Goal: Task Accomplishment & Management: Use online tool/utility

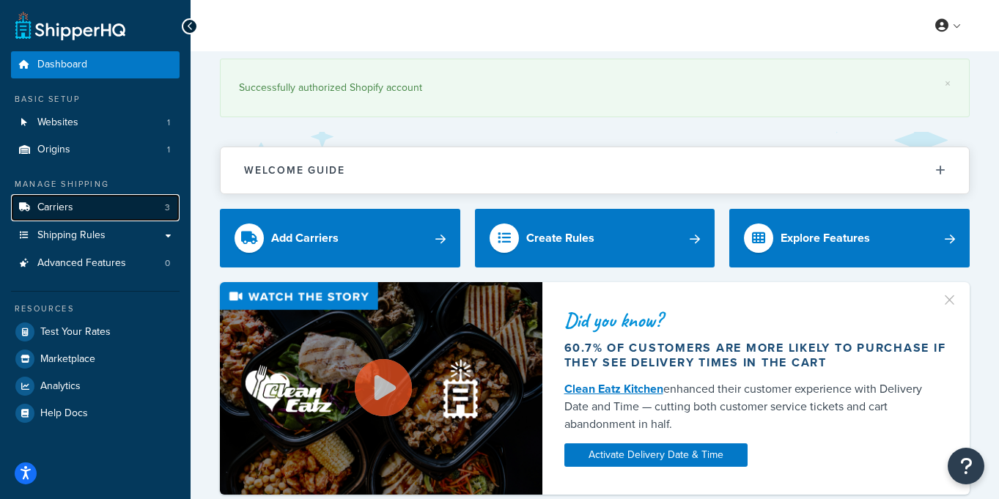
click at [59, 214] on span "Carriers" at bounding box center [55, 208] width 36 height 12
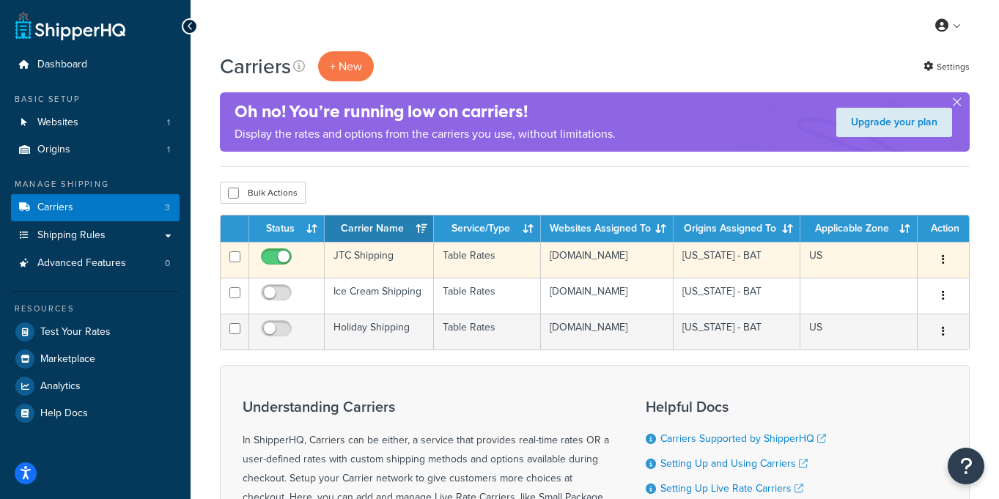
click at [481, 261] on td "Table Rates" at bounding box center [488, 260] width 108 height 36
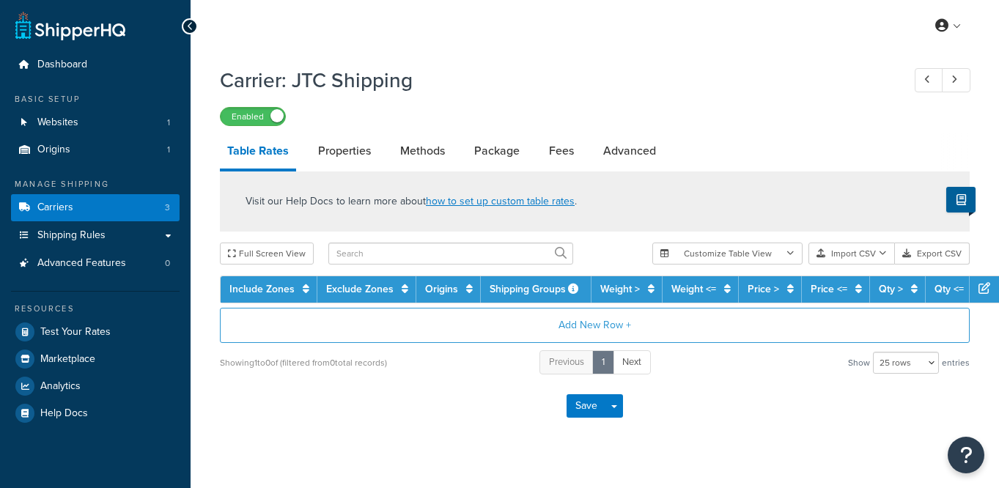
select select "25"
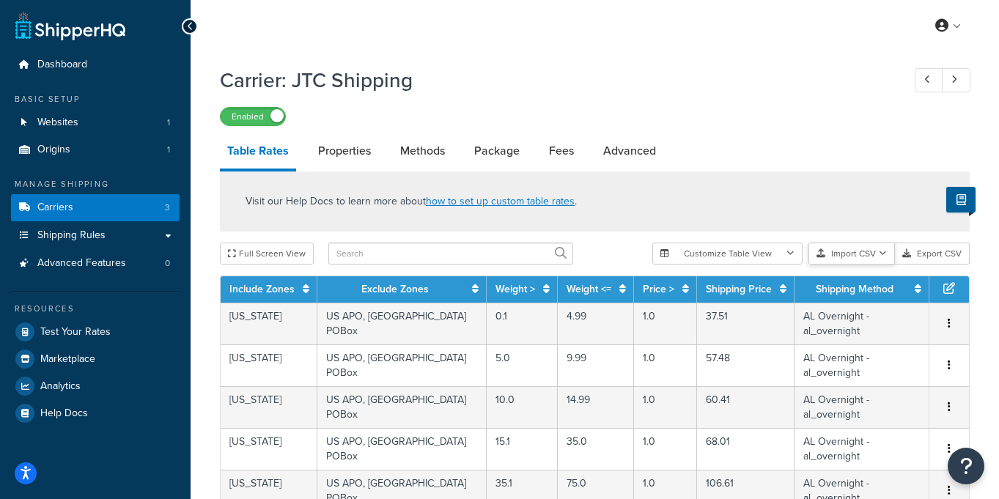
click at [860, 248] on button "Import CSV" at bounding box center [851, 254] width 86 height 22
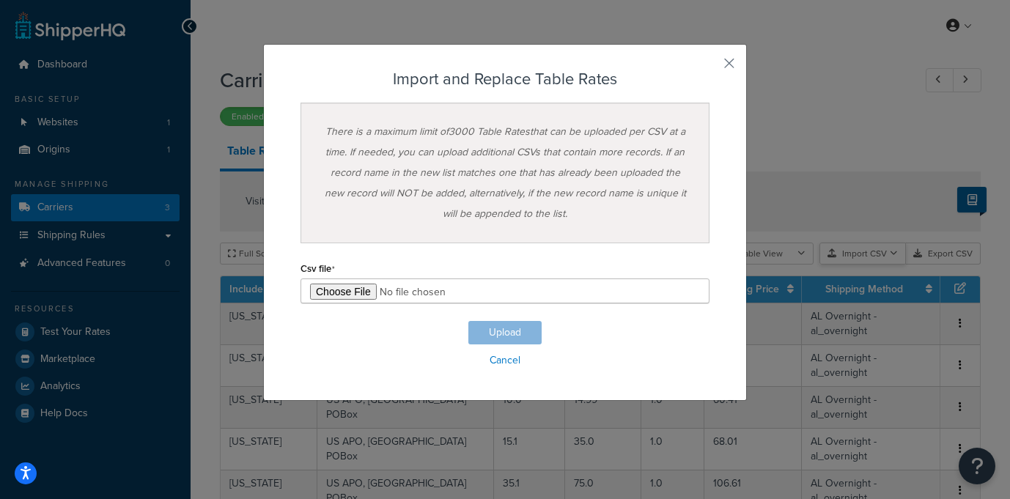
click at [866, 265] on div "Customize Table View Show all columns Show selected columns Import CSV Import a…" at bounding box center [821, 254] width 317 height 22
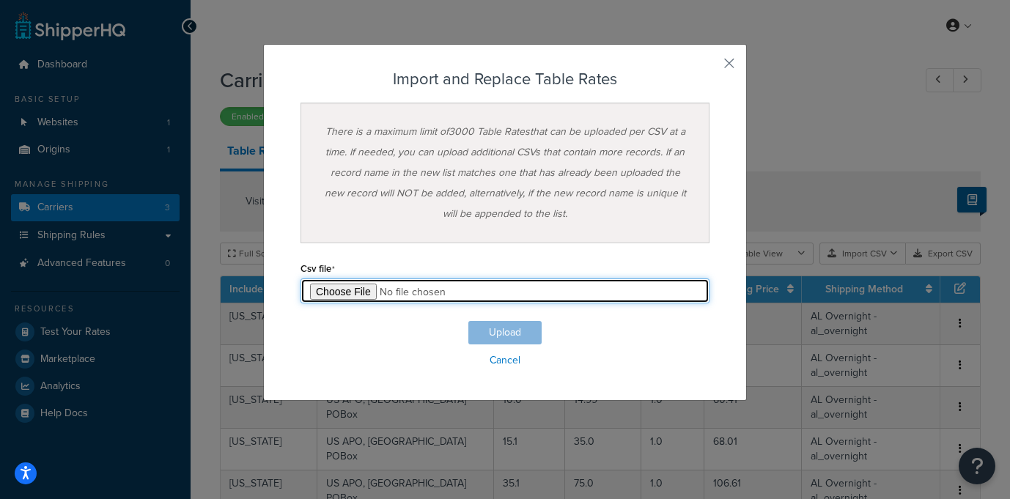
click at [338, 290] on input "file" at bounding box center [504, 291] width 409 height 25
type input "C:\fakepath\Winter Shipping 9_30_25 - First Winter upload (2).csv"
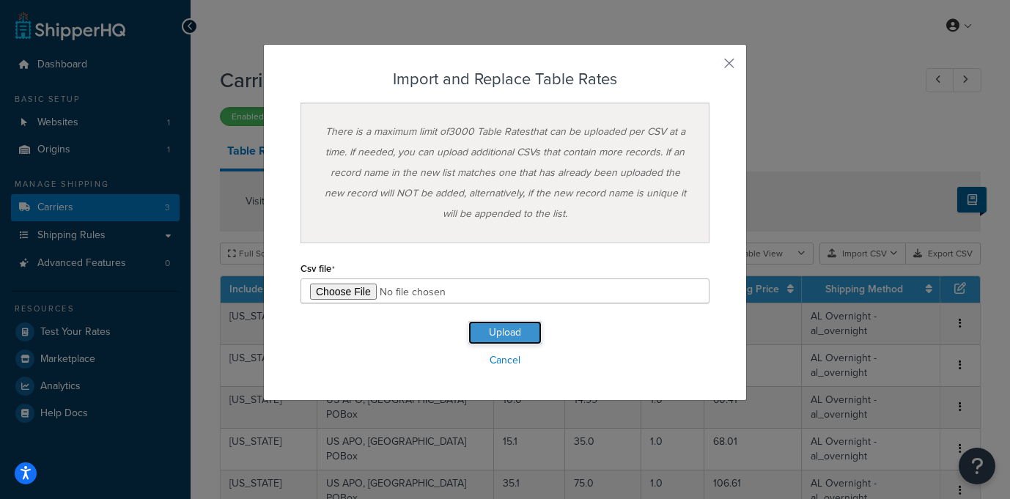
click at [508, 333] on button "Upload" at bounding box center [504, 332] width 73 height 23
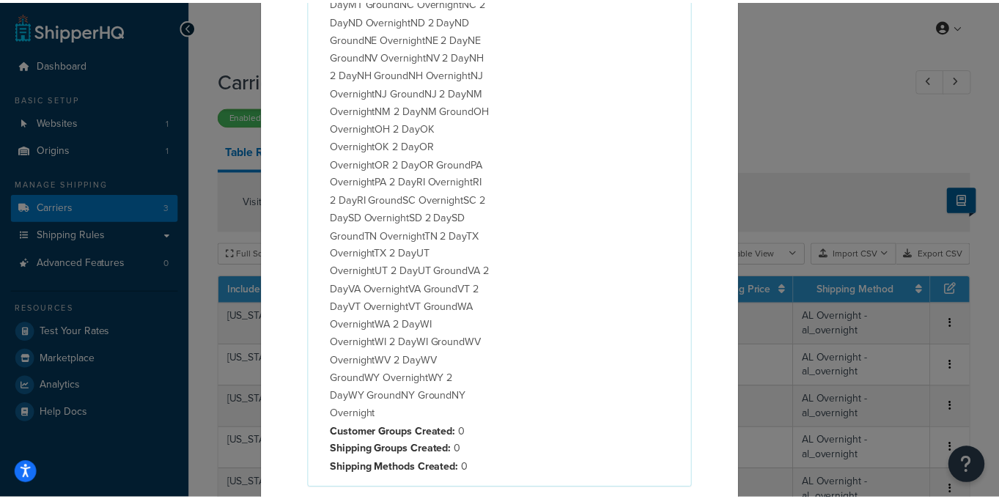
scroll to position [876, 0]
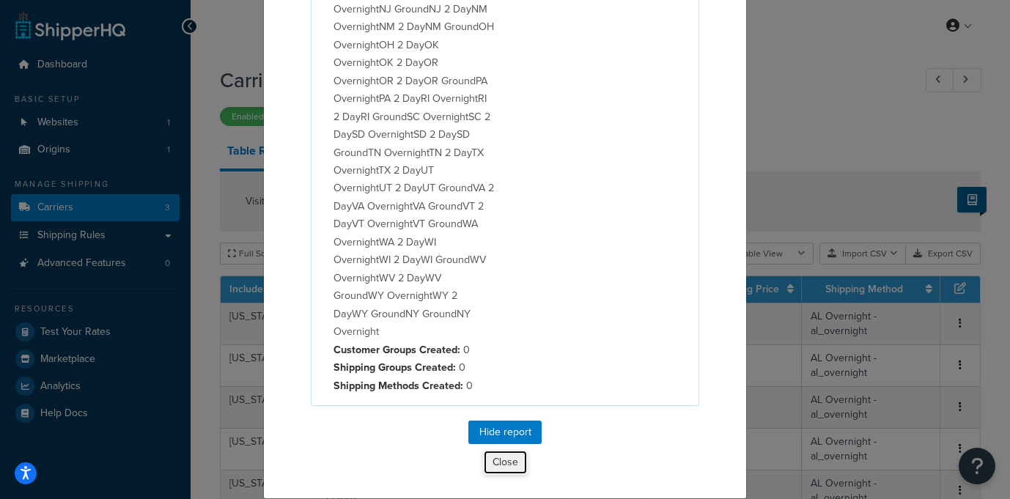
click at [498, 460] on button "Close" at bounding box center [505, 462] width 45 height 25
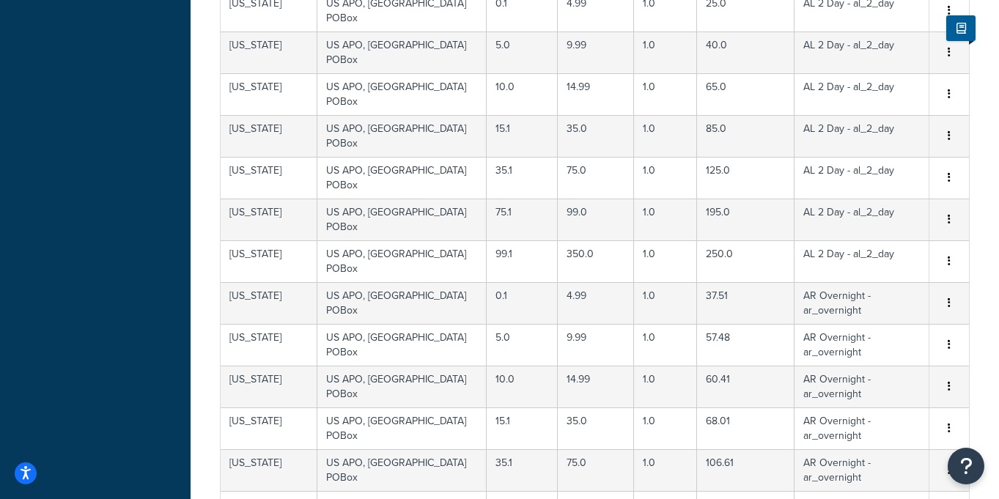
scroll to position [689, 0]
